Goal: Communication & Community: Answer question/provide support

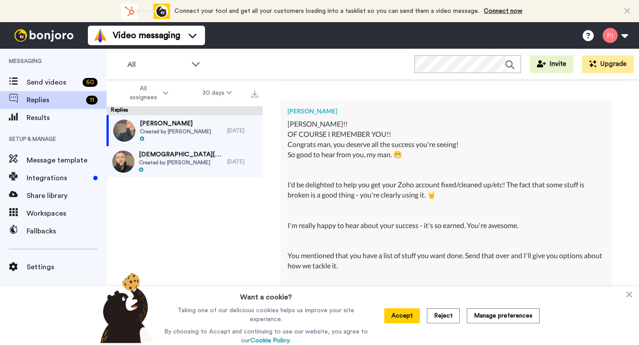
type textarea "x"
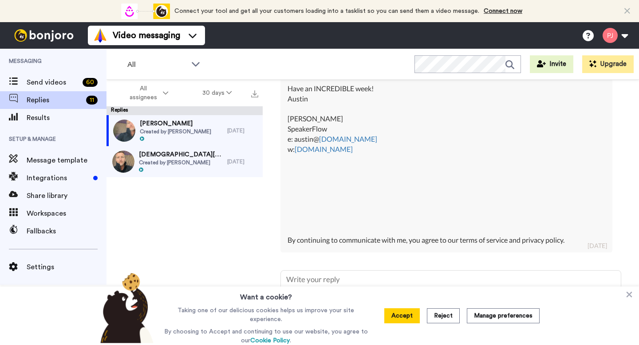
scroll to position [400, 0]
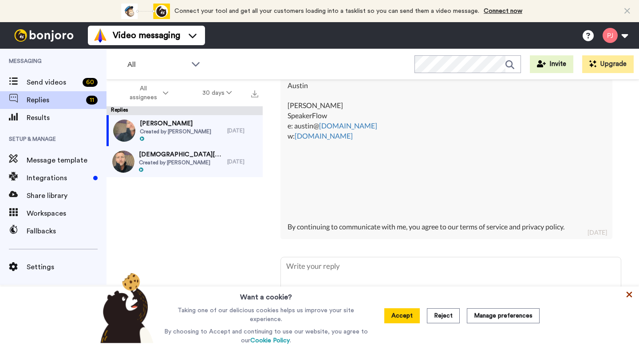
click at [630, 296] on icon at bounding box center [628, 294] width 9 height 9
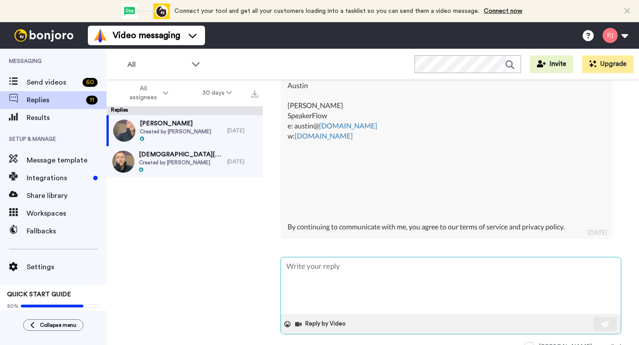
click at [451, 275] on textarea at bounding box center [451, 286] width 340 height 57
type textarea "A"
type textarea "x"
type textarea "Aw"
type textarea "x"
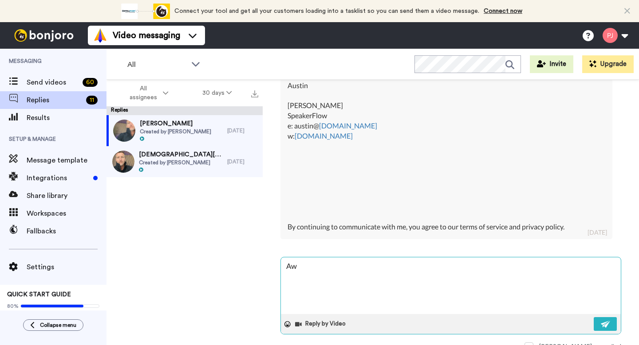
type textarea "Awe"
type textarea "x"
type textarea "Awes"
type textarea "x"
type textarea "Aweso"
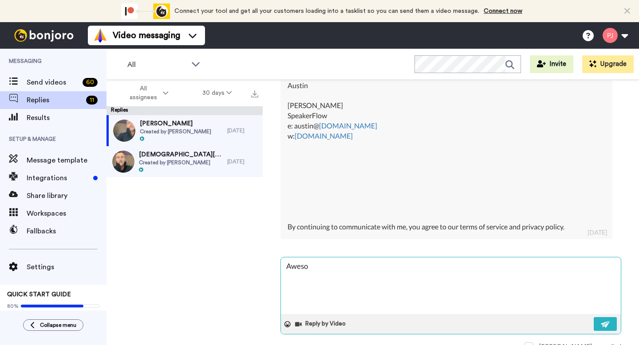
type textarea "x"
type textarea "Awesom"
type textarea "x"
type textarea "Awesome"
type textarea "x"
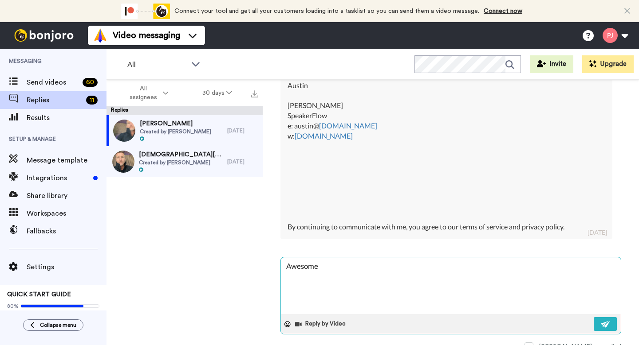
type textarea "Awesome,"
type textarea "x"
type textarea "Awesome,"
type textarea "x"
type textarea "Awesome, t"
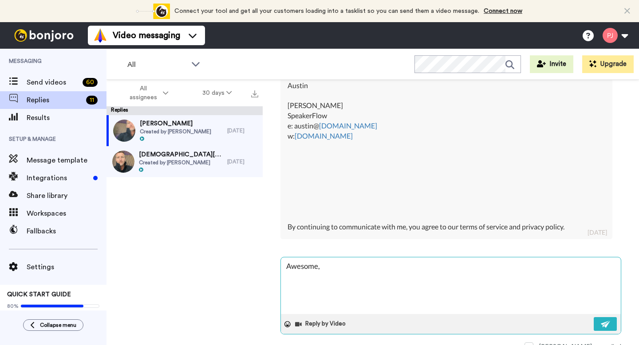
type textarea "x"
type textarea "Awesome, th"
type textarea "x"
type textarea "Awesome, tha"
type textarea "x"
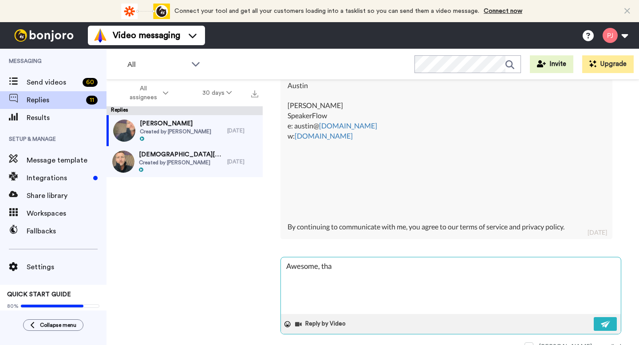
type textarea "Awesome, than"
type textarea "x"
type textarea "Awesome, thank"
type textarea "x"
type textarea "Awesome, thanks"
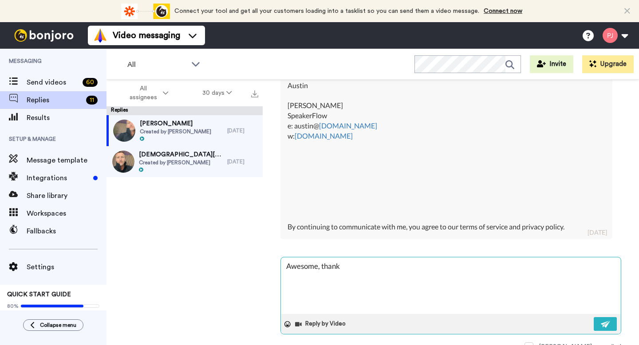
type textarea "x"
type textarea "Awesome, thanks"
type textarea "x"
type textarea "Awesome, thanks U"
type textarea "x"
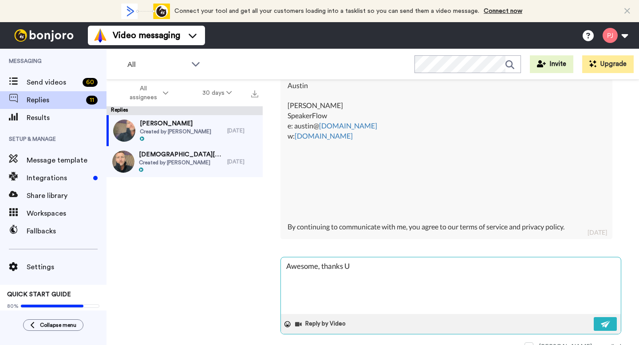
type textarea "Awesome, thanks"
type textarea "x"
type textarea "Awesome, thanks U"
type textarea "x"
type textarea "Awesome, thanks"
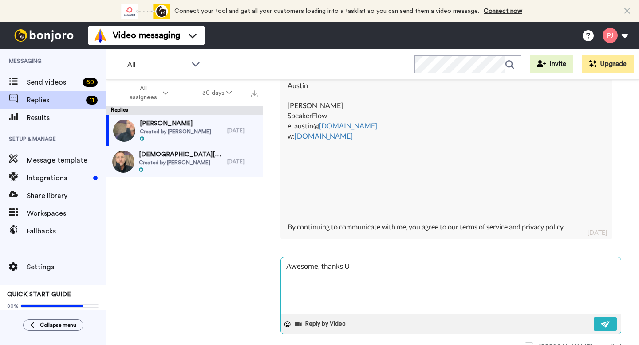
type textarea "x"
type textarea "Awesome, thanks A"
type textarea "x"
type textarea "Awesome, thanks [PERSON_NAME]"
type textarea "x"
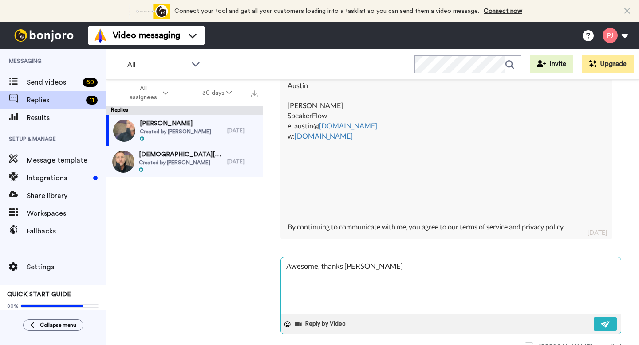
type textarea "Awesome, thanks [PERSON_NAME]"
type textarea "x"
type textarea "Awesome, thanks [PERSON_NAME]"
type textarea "x"
type textarea "Awesome, thanks [PERSON_NAME]"
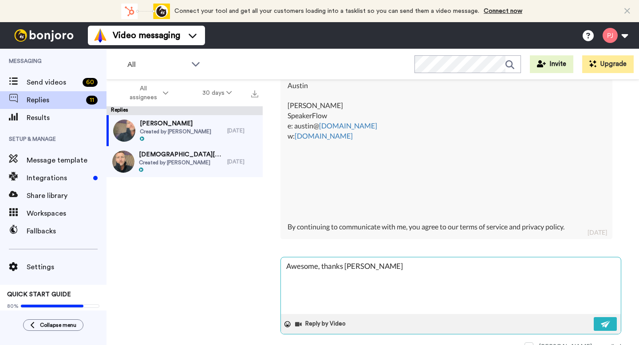
type textarea "x"
type textarea "Awesome, thanks [PERSON_NAME]"
type textarea "x"
type textarea "Awesome, thanks [PERSON_NAME]"
type textarea "x"
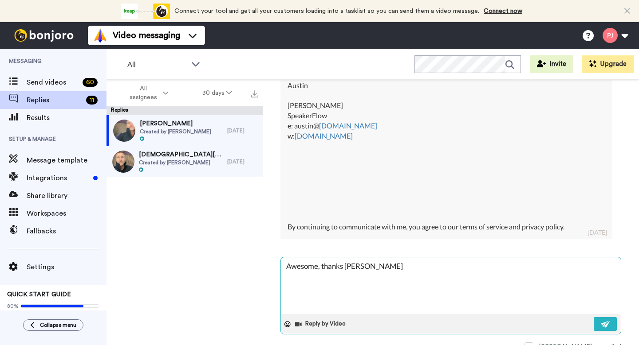
type textarea "Awesome, thanks [PERSON_NAME] -"
type textarea "x"
type textarea "Awesome, thanks [PERSON_NAME] -"
type textarea "x"
type textarea "Awesome, thanks [PERSON_NAME] - I"
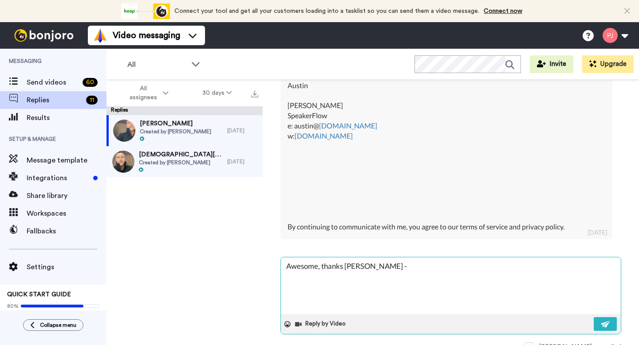
type textarea "x"
type textarea "Awesome, thanks [PERSON_NAME] - I'"
type textarea "x"
type textarea "Awesome, thanks [PERSON_NAME] - I'l"
type textarea "x"
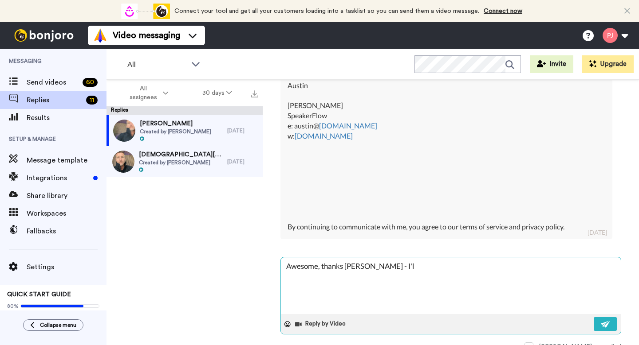
type textarea "Awesome, thanks [PERSON_NAME] - I'll"
type textarea "x"
type textarea "Awesome, thanks [PERSON_NAME] - I'll"
type textarea "x"
type textarea "Awesome, thanks [PERSON_NAME] - I'll p"
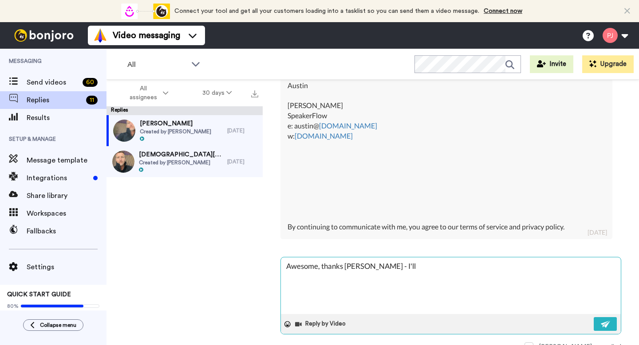
type textarea "x"
type textarea "Awesome, thanks [PERSON_NAME] - I'll pu"
type textarea "x"
type textarea "Awesome, thanks [PERSON_NAME] - I'll put"
type textarea "x"
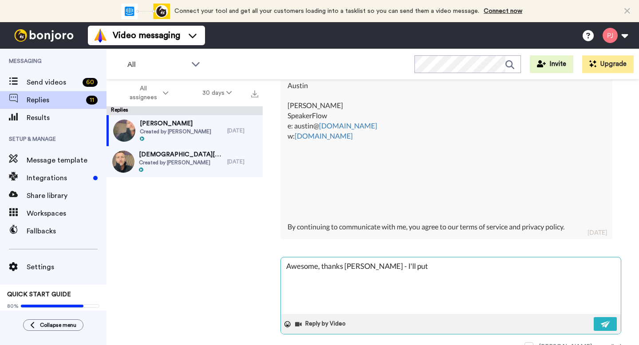
type textarea "Awesome, thanks [PERSON_NAME] - I'll put"
type textarea "x"
type textarea "Awesome, thanks [PERSON_NAME] - I'll put s"
type textarea "x"
type textarea "Awesome, thanks [PERSON_NAME] - I'll put so"
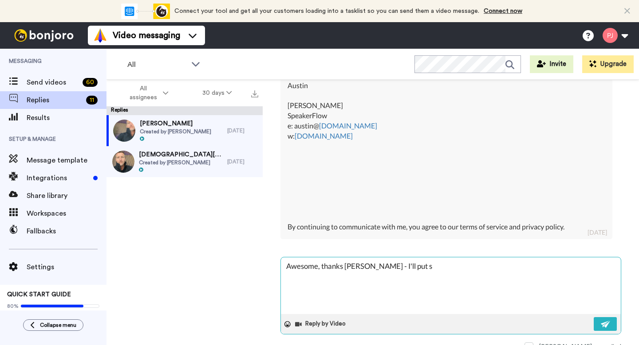
type textarea "x"
type textarea "Awesome, thanks [PERSON_NAME] - I'll put som"
type textarea "x"
type textarea "Awesome, thanks [PERSON_NAME] - I'll put some"
type textarea "x"
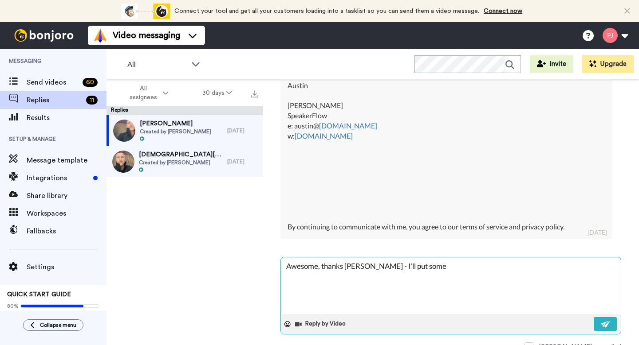
type textarea "Awesome, thanks [PERSON_NAME] - I'll put some"
type textarea "x"
type textarea "Awesome, thanks [PERSON_NAME] - I'll put some t"
type textarea "x"
type textarea "Awesome, thanks [PERSON_NAME] - I'll put some th"
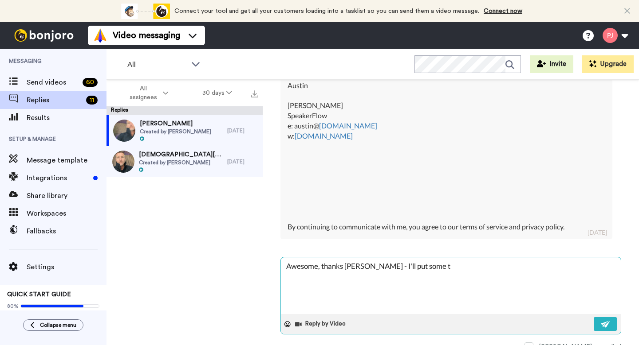
type textarea "x"
type textarea "Awesome, thanks [PERSON_NAME] - I'll put some tho"
type textarea "x"
type textarea "Awesome, thanks [PERSON_NAME] - I'll put some thog"
type textarea "x"
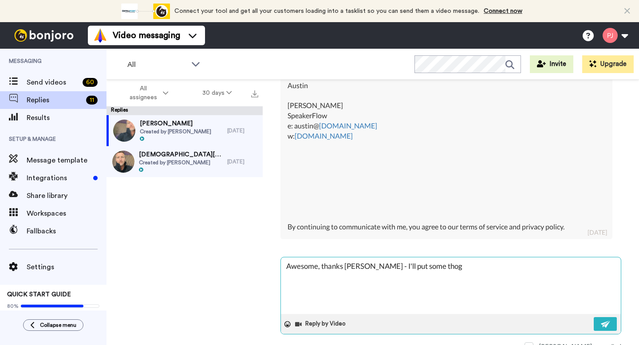
type textarea "Awesome, thanks [PERSON_NAME] - I'll put some tho"
type textarea "x"
type textarea "Awesome, thanks [PERSON_NAME] - I'll put some thou"
type textarea "x"
type textarea "Awesome, thanks [PERSON_NAME] - I'll put some thoug"
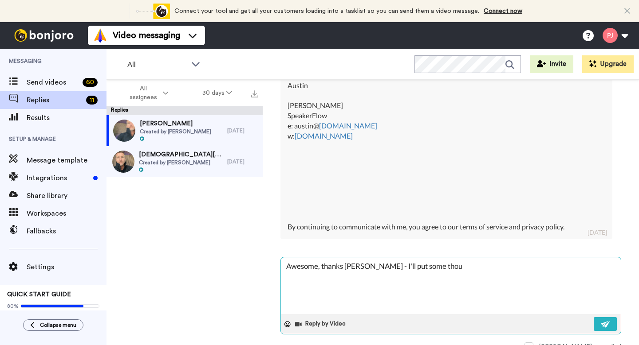
type textarea "x"
type textarea "Awesome, thanks [PERSON_NAME] - I'll put some though"
type textarea "x"
type textarea "Awesome, thanks [PERSON_NAME] - I'll put some thought"
type textarea "x"
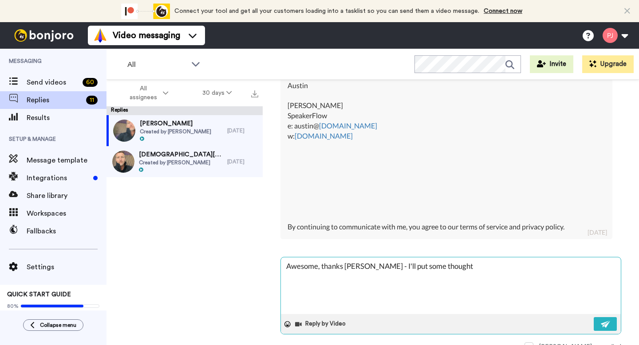
type textarea "Awesome, thanks [PERSON_NAME] - I'll put some thoughts"
type textarea "x"
type textarea "Awesome, thanks [PERSON_NAME] - I'll put some thoughts"
type textarea "x"
type textarea "Awesome, thanks [PERSON_NAME] - I'll put some thoughts d"
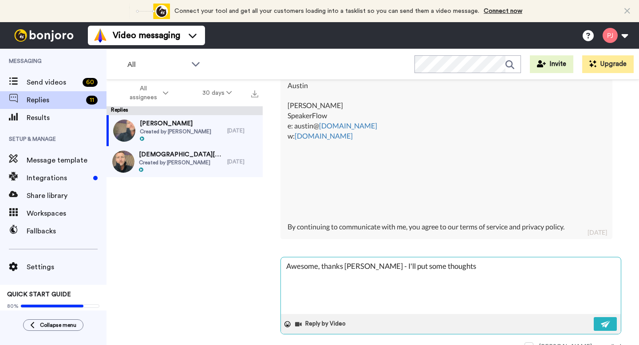
type textarea "x"
type textarea "Awesome, thanks [PERSON_NAME] - I'll put some thoughts do"
type textarea "x"
type textarea "Awesome, thanks [PERSON_NAME] - I'll put some thoughts dow"
type textarea "x"
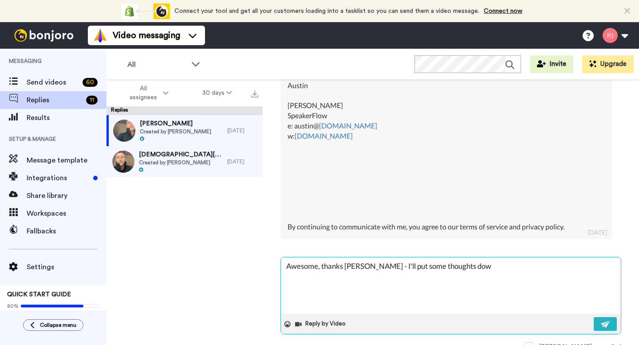
type textarea "Awesome, thanks [PERSON_NAME] - I'll put some thoughts down"
type textarea "x"
type textarea "Awesome, thanks [PERSON_NAME] - I'll put some thoughts down"
type textarea "x"
type textarea "Awesome, thanks [PERSON_NAME] - I'll put some thoughts down o"
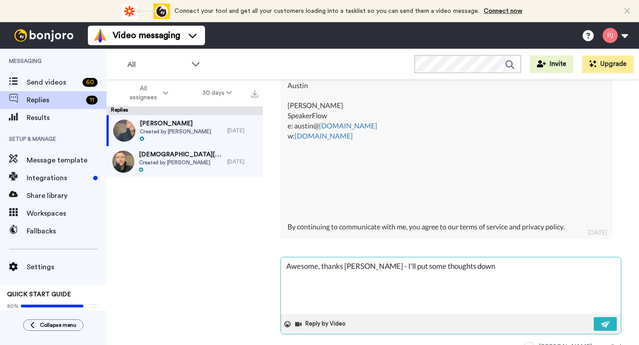
type textarea "x"
type textarea "Awesome, thanks [PERSON_NAME] - I'll put some thoughts down on"
type textarea "x"
type textarea "Awesome, thanks [PERSON_NAME] - I'll put some thoughts down on"
type textarea "x"
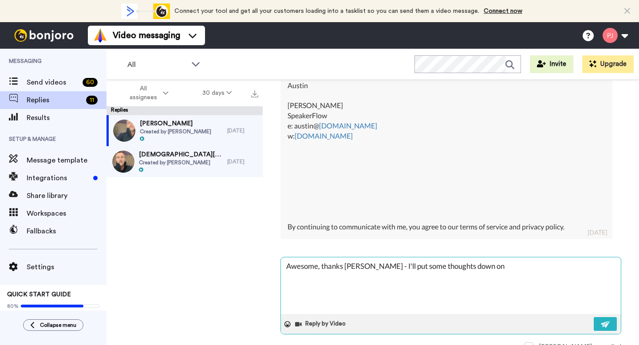
type textarea "Awesome, thanks [PERSON_NAME] - I'll put some thoughts down on i"
type textarea "x"
type textarea "Awesome, thanks [PERSON_NAME] - I'll put some thoughts down on im"
type textarea "x"
type textarea "Awesome, thanks [PERSON_NAME] - I'll put some thoughts down on imp"
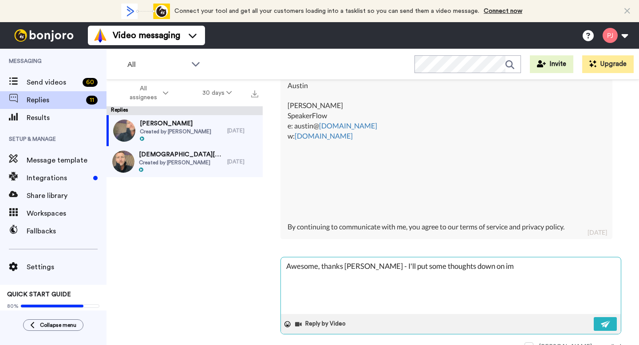
type textarea "x"
type textarea "Awesome, thanks [PERSON_NAME] - I'll put some thoughts down on impr"
type textarea "x"
type textarea "Awesome, thanks [PERSON_NAME] - I'll put some thoughts down on impro"
type textarea "x"
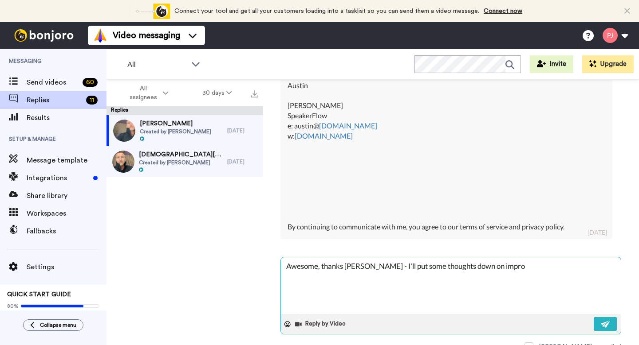
type textarea "Awesome, thanks [PERSON_NAME] - I'll put some thoughts down on improv"
type textarea "x"
type textarea "Awesome, thanks [PERSON_NAME] - I'll put some thoughts down on improve"
type textarea "x"
type textarea "Awesome, thanks [PERSON_NAME] - I'll put some thoughts down on improvem"
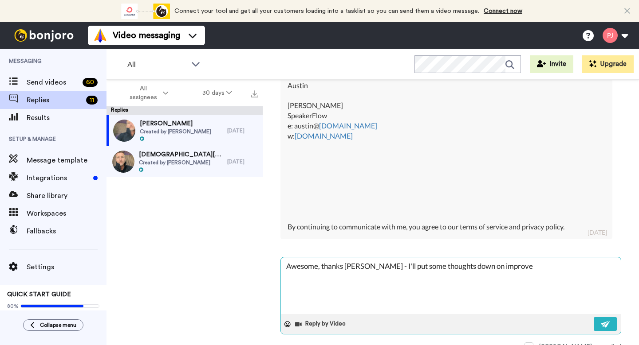
type textarea "x"
type textarea "Awesome, thanks [PERSON_NAME] - I'll put some thoughts down on improveme"
type textarea "x"
type textarea "Awesome, thanks [PERSON_NAME] - I'll put some thoughts down on improvemen"
type textarea "x"
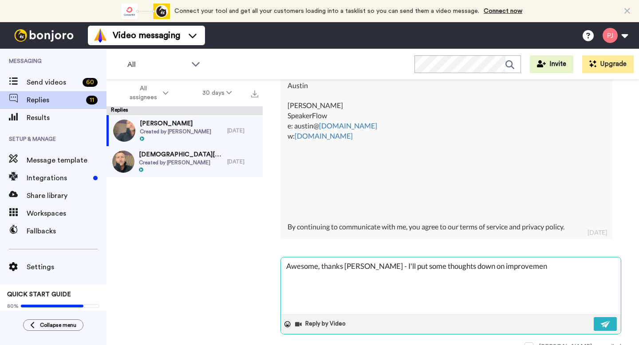
type textarea "Awesome, thanks [PERSON_NAME] - I'll put some thoughts down on improvement"
type textarea "x"
type textarea "Awesome, thanks [PERSON_NAME] - I'll put some thoughts down on improvements"
type textarea "x"
type textarea "Awesome, thanks [PERSON_NAME] - I'll put some thoughts down on improvements"
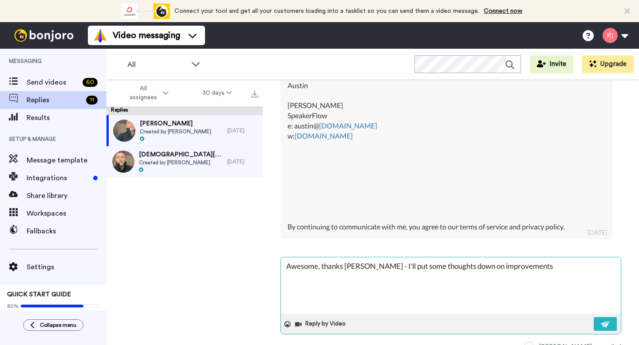
type textarea "x"
type textarea "Awesome, thanks [PERSON_NAME] - I'll put some thoughts down on improvements I"
type textarea "x"
type textarea "Awesome, thanks [PERSON_NAME] - I'll put some thoughts down on improvements I"
type textarea "x"
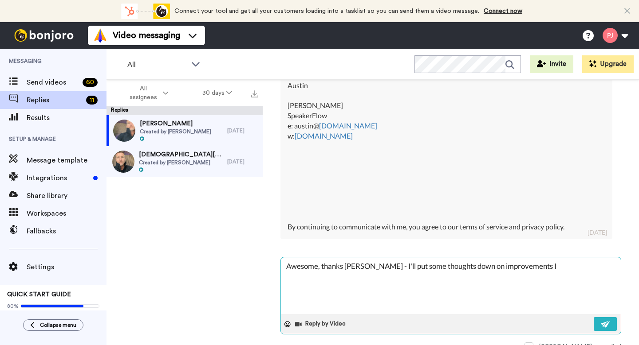
type textarea "Awesome, thanks [PERSON_NAME] - I'll put some thoughts down on improvements I t"
type textarea "x"
type textarea "Awesome, thanks [PERSON_NAME] - I'll put some thoughts down on improvements I th"
type textarea "x"
type textarea "Awesome, thanks [PERSON_NAME] - I'll put some thoughts down on improvements I t…"
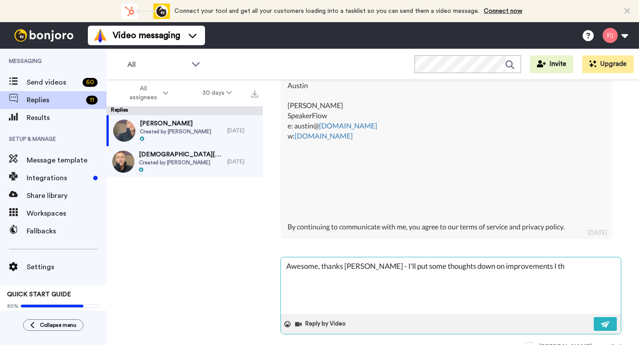
type textarea "x"
type textarea "Awesome, thanks [PERSON_NAME] - I'll put some thoughts down on improvements I t…"
type textarea "x"
type textarea "Awesome, thanks [PERSON_NAME] - I'll put some thoughts down on improvements I t…"
type textarea "x"
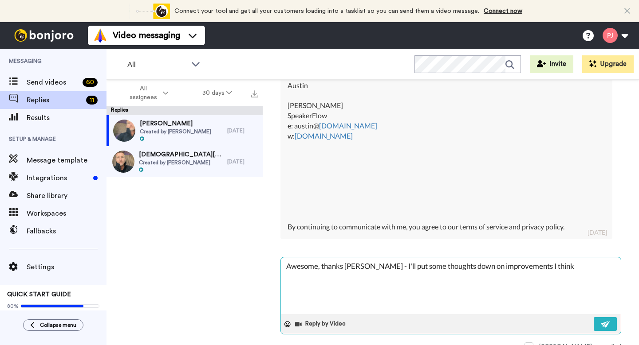
type textarea "Awesome, thanks [PERSON_NAME] - I'll put some thoughts down on improvements I t…"
type textarea "x"
type textarea "Awesome, thanks [PERSON_NAME] - I'll put some thoughts down on improvements I t…"
type textarea "x"
type textarea "Awesome, thanks [PERSON_NAME] - I'll put some thoughts down on improvements I t…"
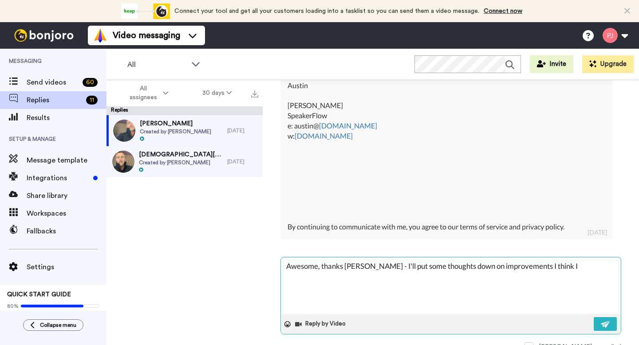
type textarea "x"
type textarea "Awesome, thanks [PERSON_NAME] - I'll put some thoughts down on improvements I t…"
type textarea "x"
type textarea "Awesome, thanks [PERSON_NAME] - I'll put some thoughts down on improvements I t…"
type textarea "x"
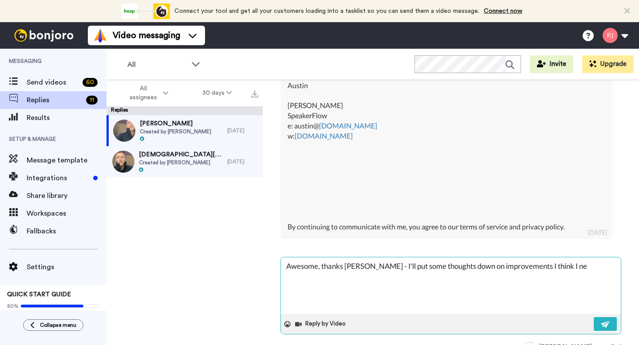
type textarea "Awesome, thanks [PERSON_NAME] - I'll put some thoughts down on improvements I t…"
type textarea "x"
type textarea "Awesome, thanks [PERSON_NAME] - I'll put some thoughts down on improvements I t…"
type textarea "x"
type textarea "Awesome, thanks [PERSON_NAME] - I'll put some thoughts down on improvements I t…"
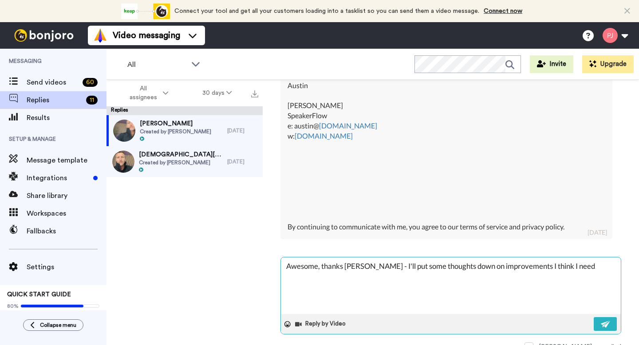
type textarea "x"
type textarea "Awesome, thanks [PERSON_NAME] - I'll put some thoughts down on improvements I t…"
type textarea "x"
type textarea "Awesome, thanks [PERSON_NAME] - I'll put some thoughts down on improvements I t…"
type textarea "x"
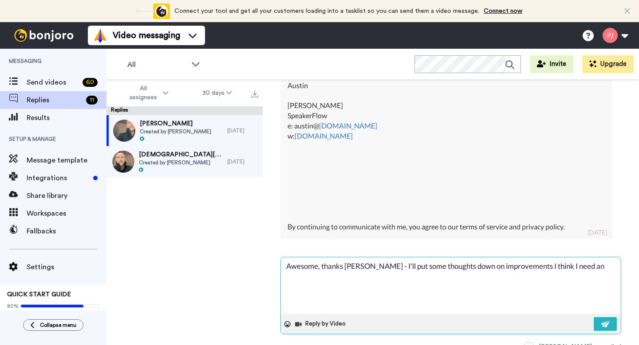
type textarea "Awesome, thanks [PERSON_NAME] - I'll put some thoughts down on improvements I t…"
type textarea "x"
type textarea "Awesome, thanks [PERSON_NAME] - I'll put some thoughts down on improvements I t…"
type textarea "x"
type textarea "Awesome, thanks [PERSON_NAME] - I'll put some thoughts down on improvements I t…"
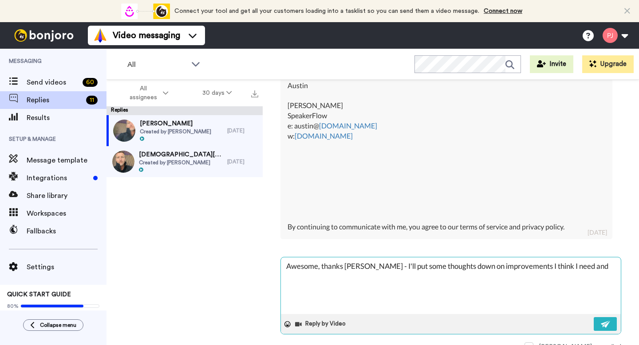
type textarea "x"
type textarea "Awesome, thanks [PERSON_NAME] - I'll put some thoughts down on improvements I t…"
type textarea "x"
type textarea "Awesome, thanks [PERSON_NAME] - I'll put some thoughts down on improvements I t…"
type textarea "x"
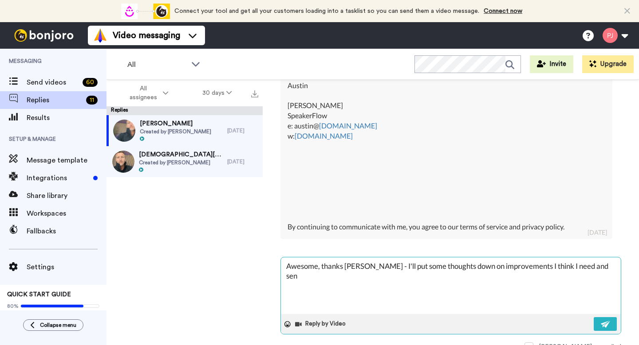
type textarea "Awesome, thanks [PERSON_NAME] - I'll put some thoughts down on improvements I t…"
type textarea "x"
type textarea "Awesome, thanks [PERSON_NAME] - I'll put some thoughts down on improvements I t…"
type textarea "x"
type textarea "Awesome, thanks [PERSON_NAME] - I'll put some thoughts down on improvements I t…"
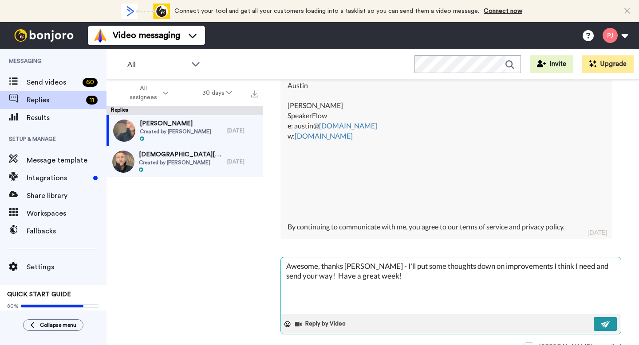
click at [593, 319] on button at bounding box center [604, 325] width 23 height 14
